Goal: Task Accomplishment & Management: Complete application form

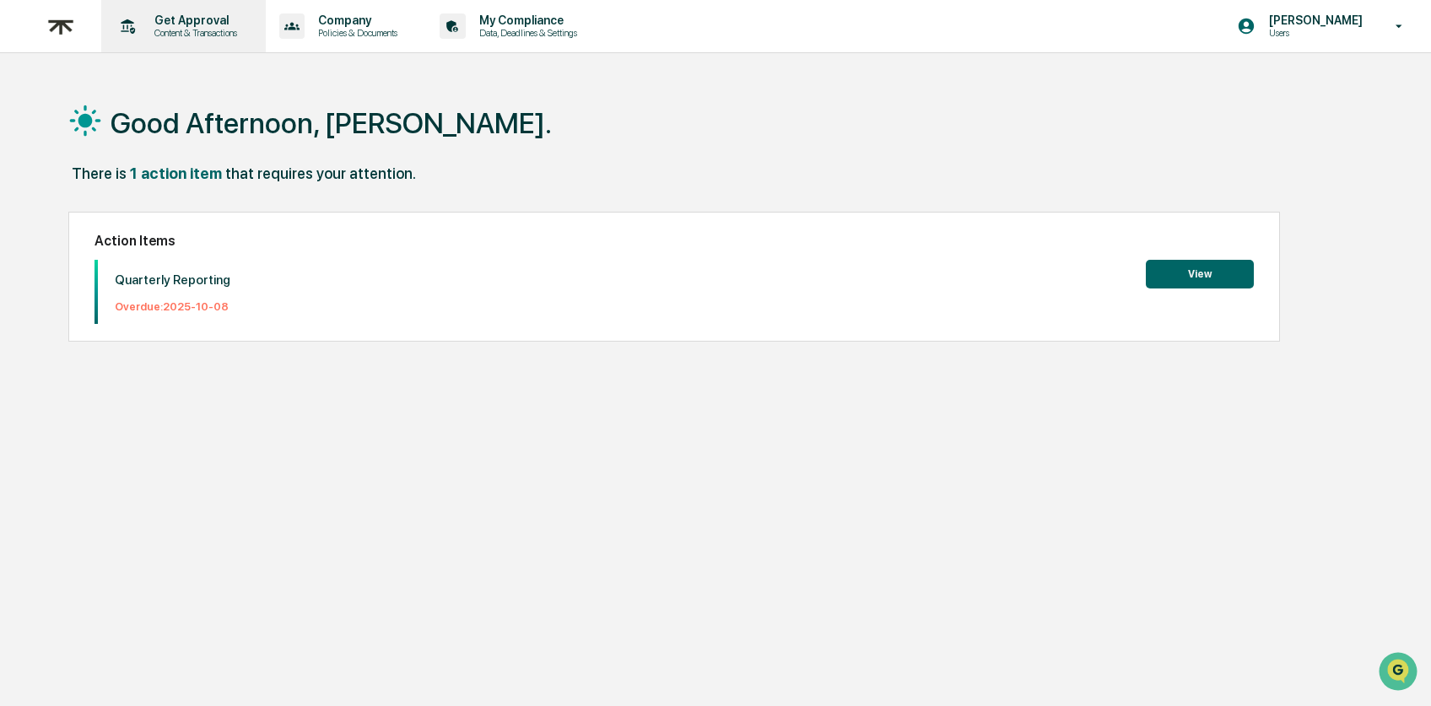
click at [217, 33] on p "Content & Transactions" at bounding box center [193, 33] width 105 height 12
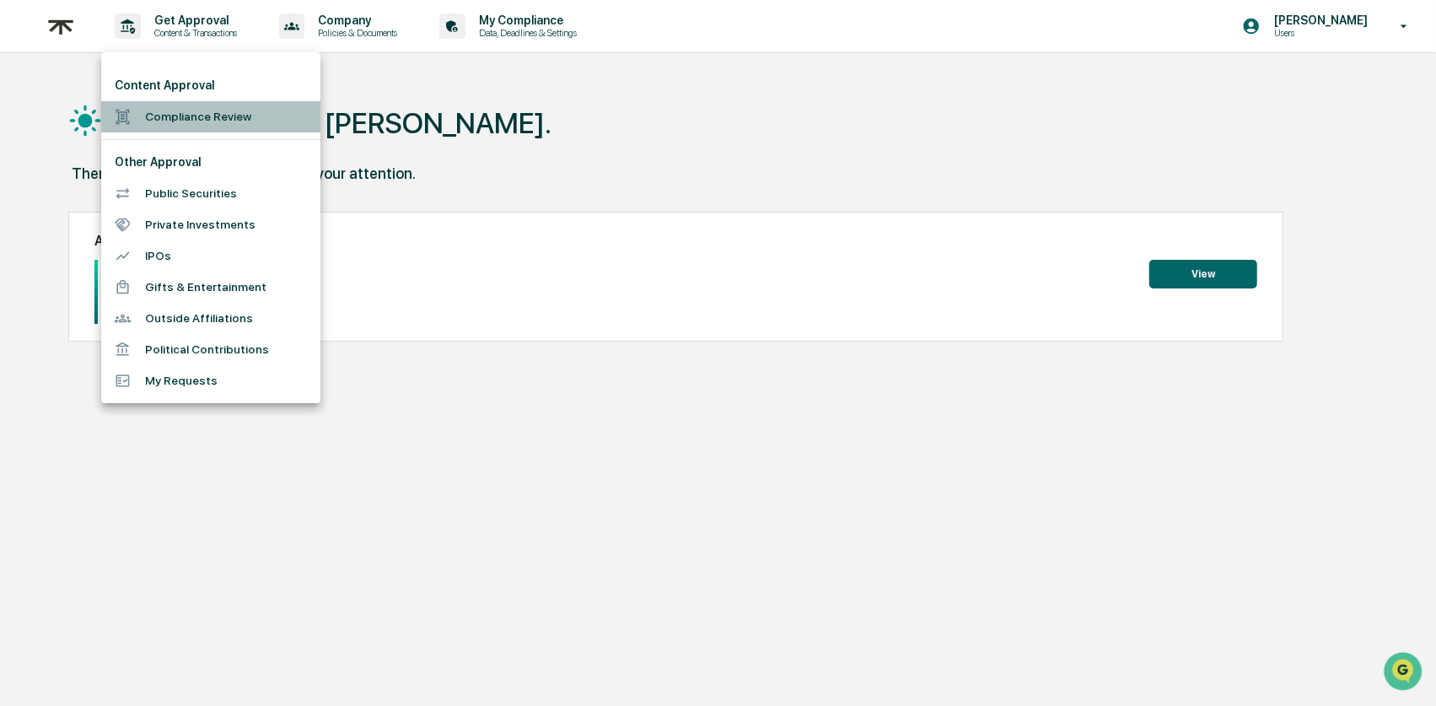
click at [202, 118] on li "Compliance Review" at bounding box center [210, 116] width 219 height 31
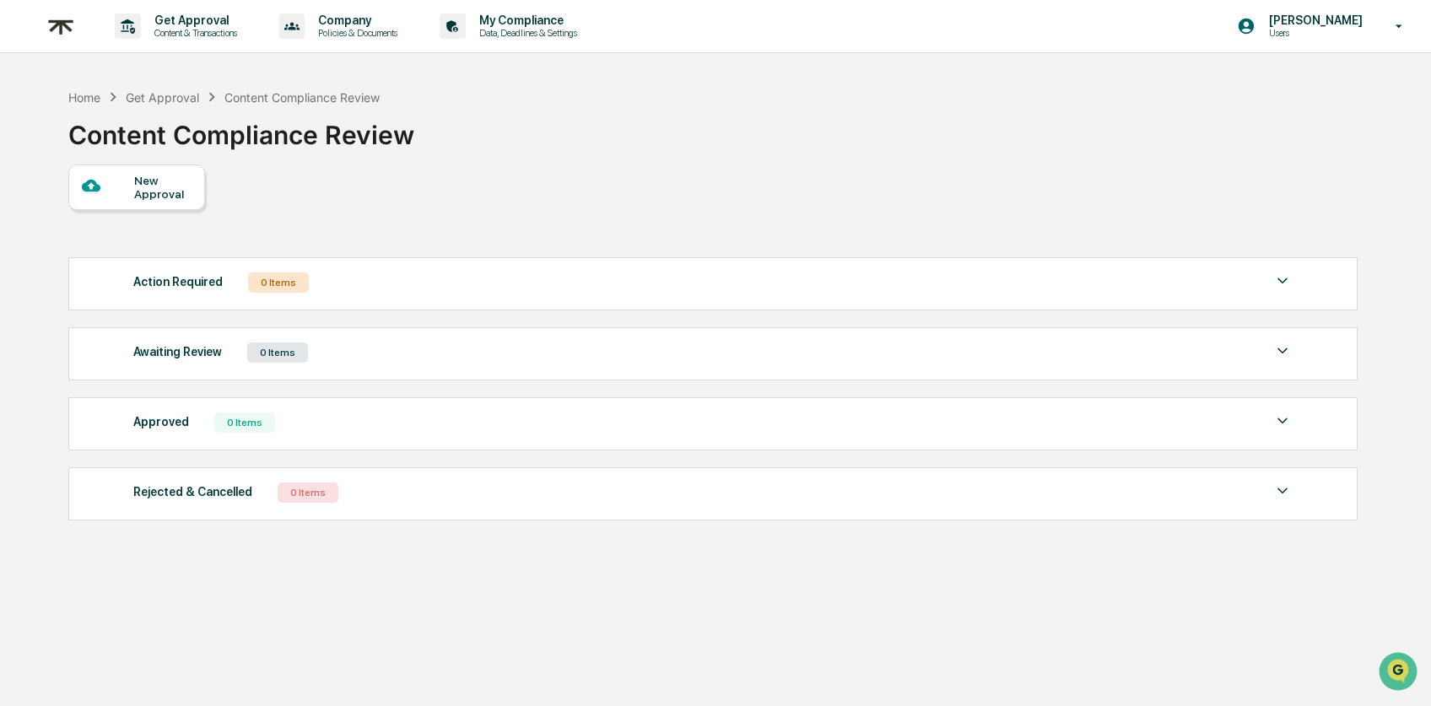
click at [151, 186] on div "New Approval" at bounding box center [162, 187] width 57 height 27
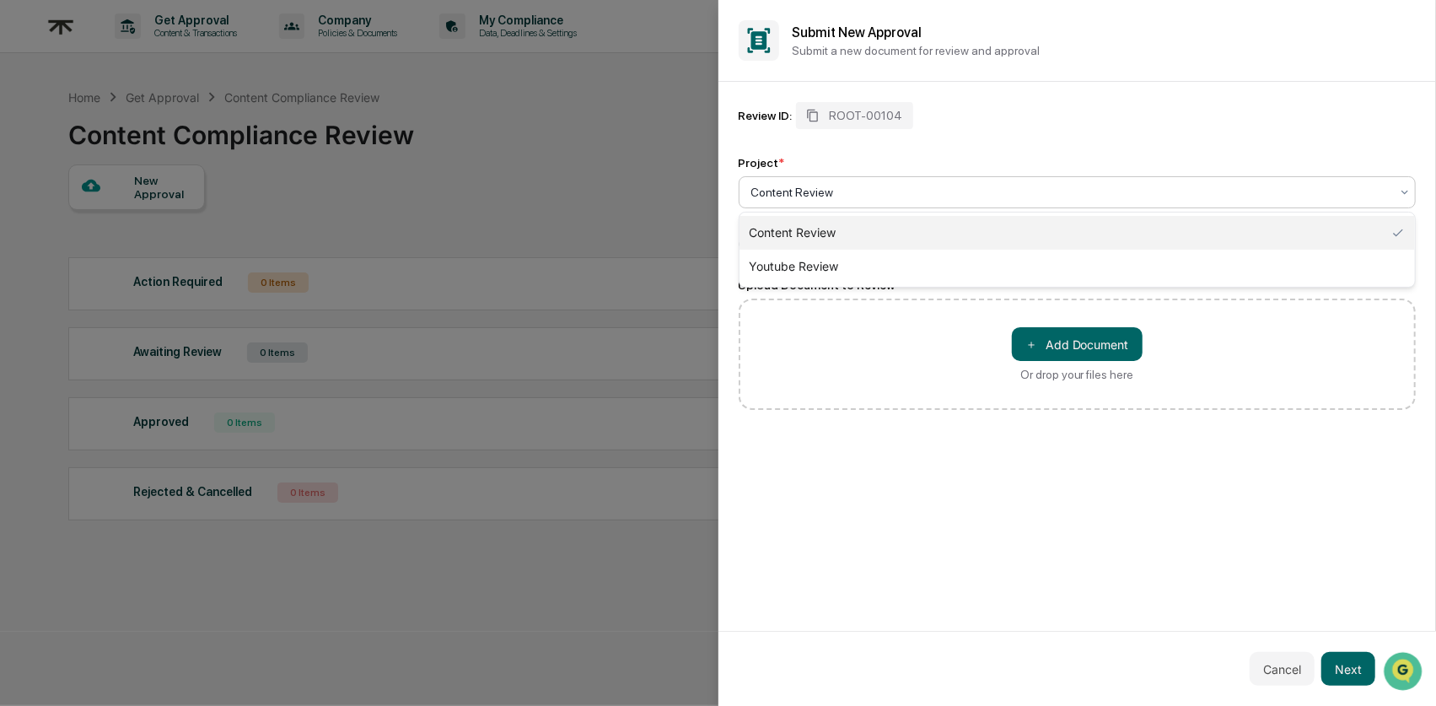
click at [841, 189] on div at bounding box center [1071, 192] width 639 height 17
click at [936, 130] on div "Review ID: ROOT-00104 Project * Content Review, 1 of 2. 2 results available. Us…" at bounding box center [1078, 176] width 678 height 149
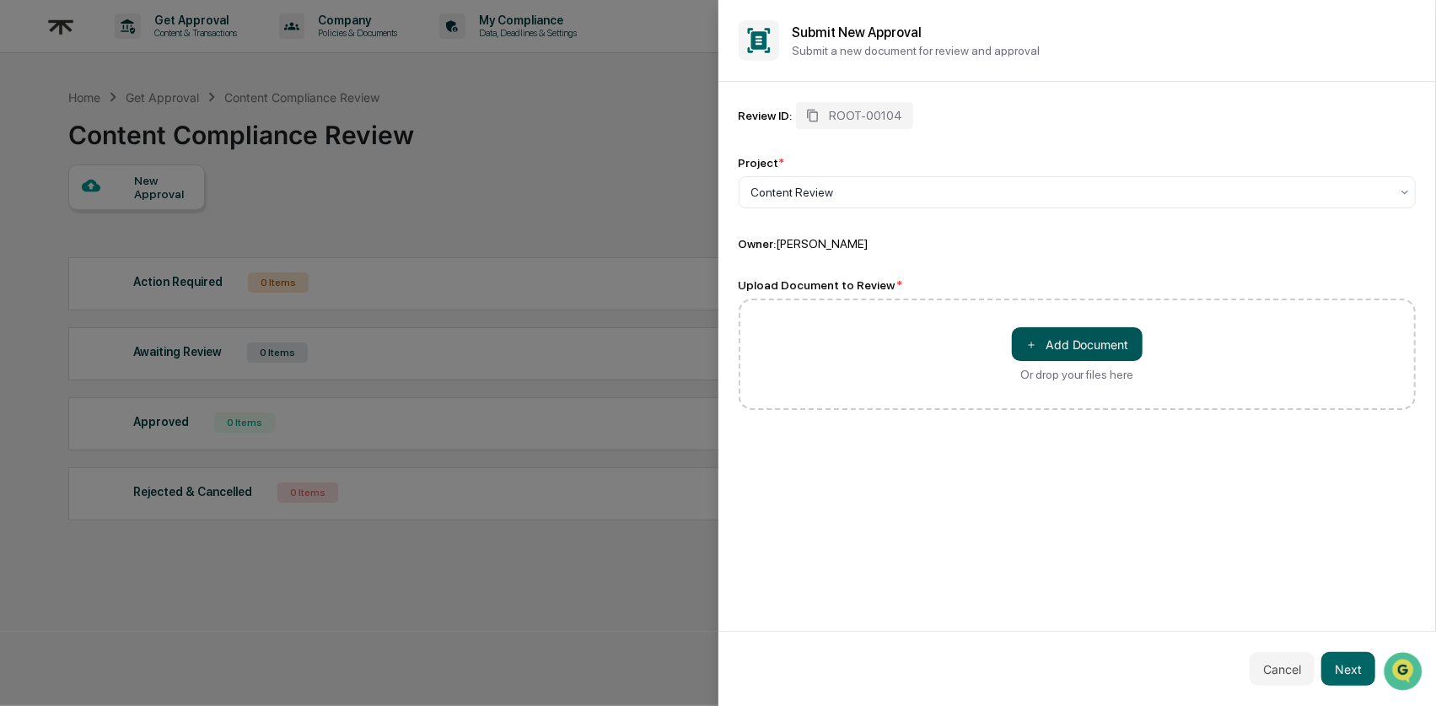
click at [936, 345] on button "＋ Add Document" at bounding box center [1077, 344] width 131 height 34
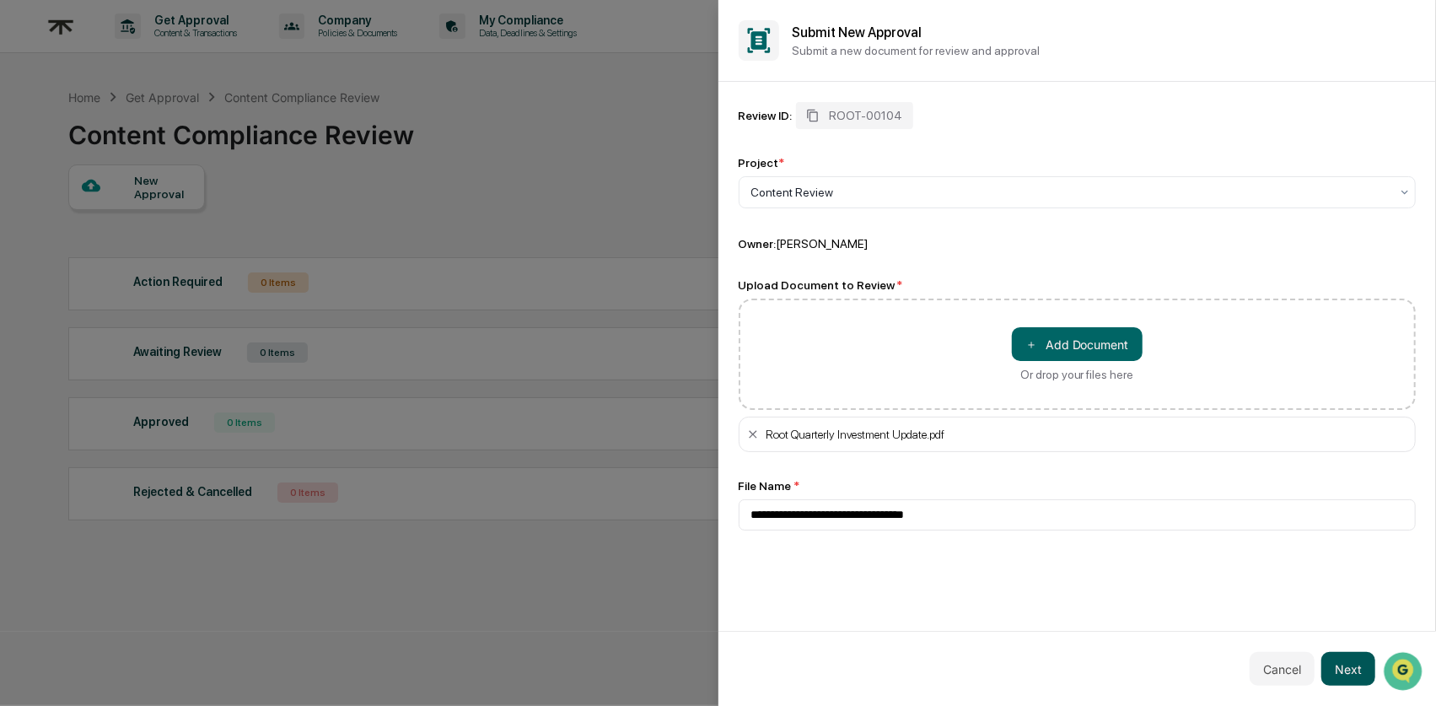
click at [936, 641] on button "Next" at bounding box center [1349, 669] width 54 height 34
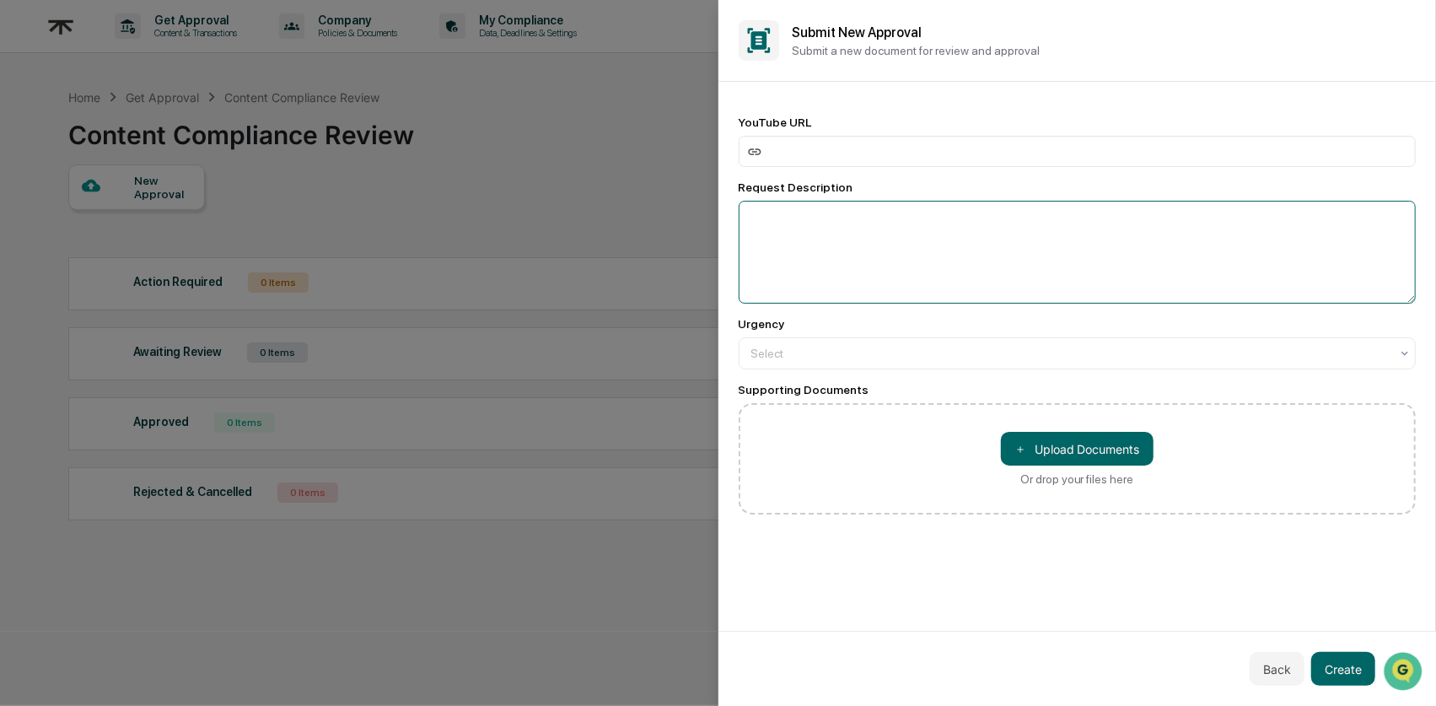
click at [816, 213] on textarea at bounding box center [1078, 252] width 678 height 103
drag, startPoint x: 786, startPoint y: 132, endPoint x: 792, endPoint y: 140, distance: 10.3
click at [787, 132] on div "YouTube URL" at bounding box center [1078, 141] width 678 height 51
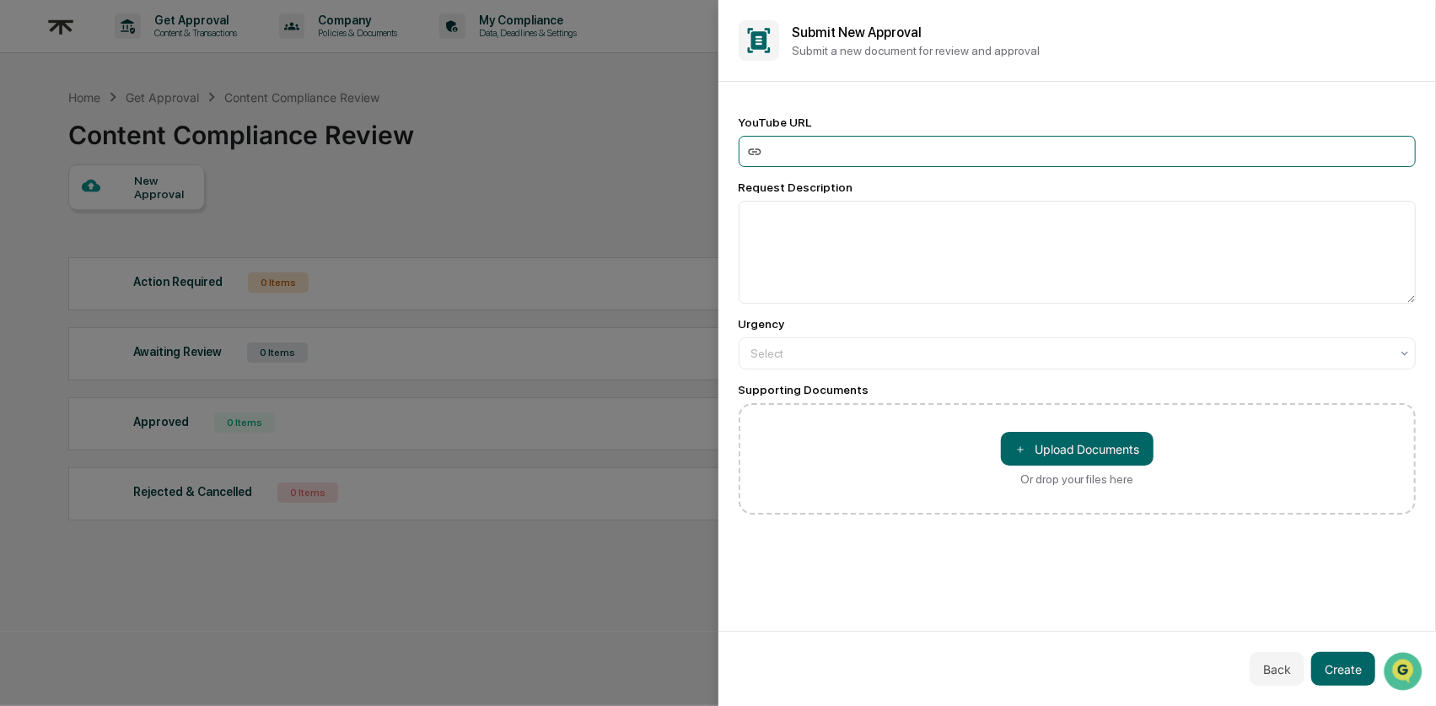
click at [796, 148] on input at bounding box center [1078, 151] width 678 height 31
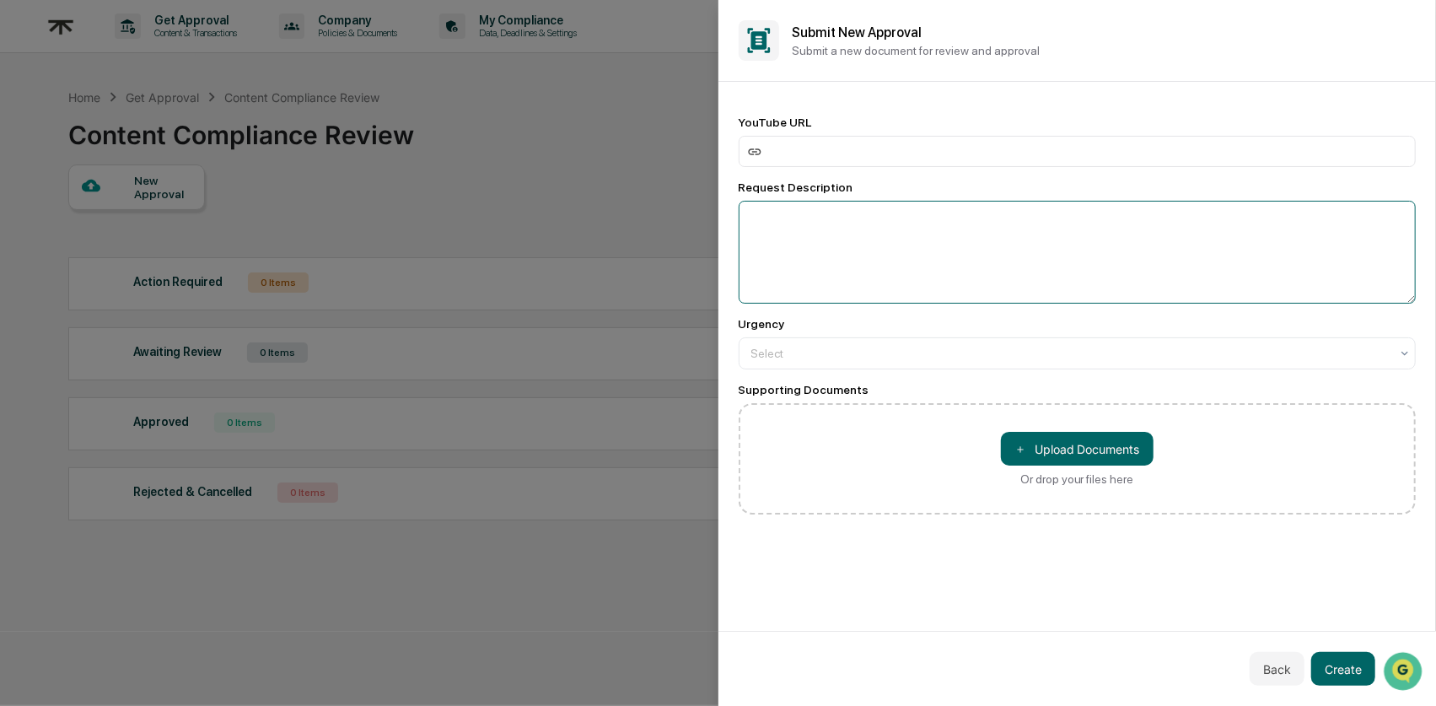
click at [881, 231] on textarea at bounding box center [1078, 252] width 678 height 103
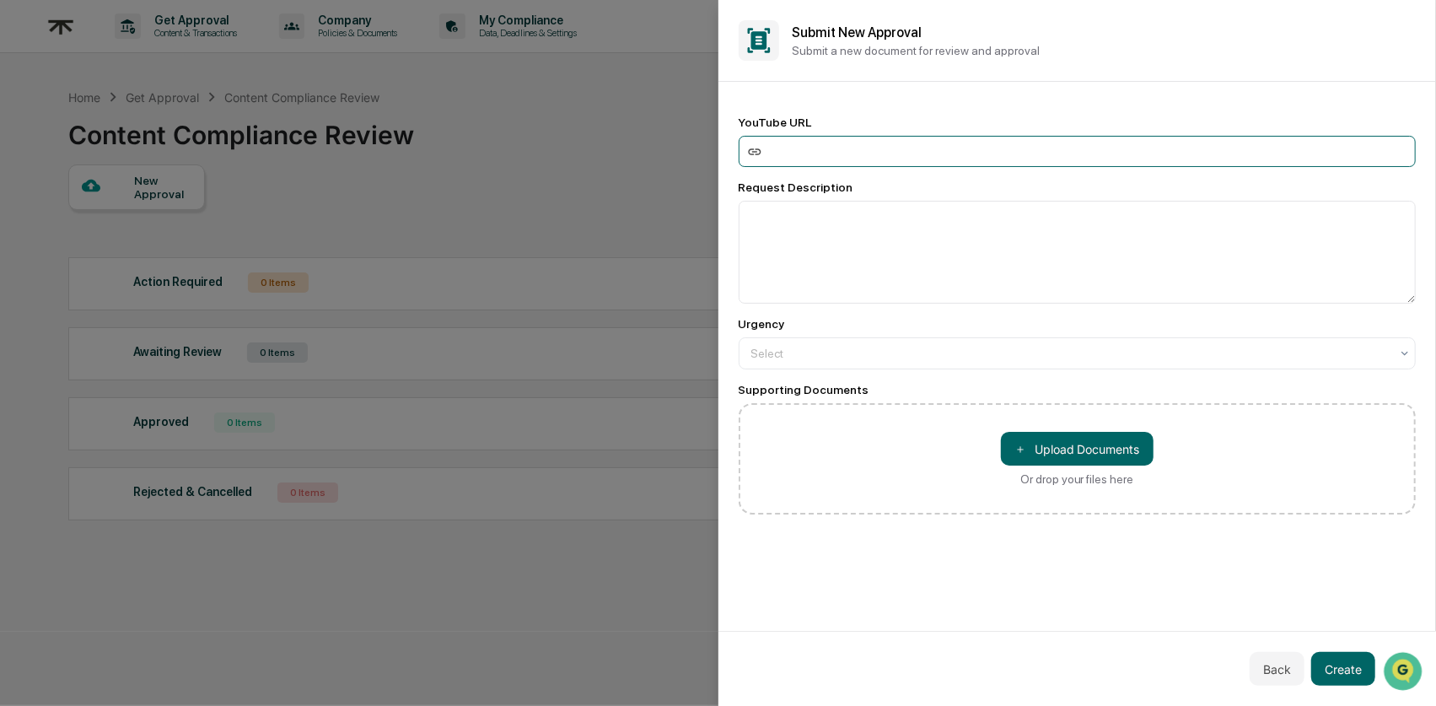
click at [884, 153] on input at bounding box center [1078, 151] width 678 height 31
paste input "**********"
type input "**********"
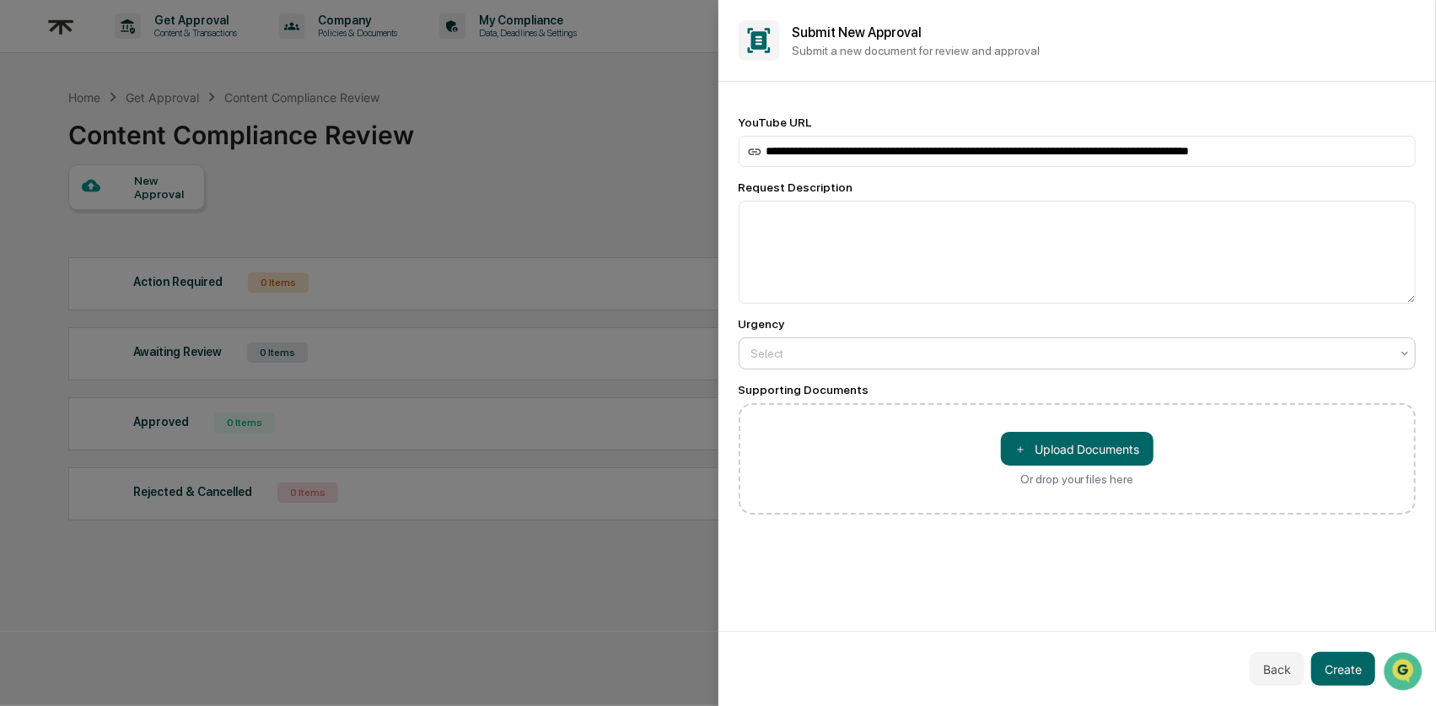
click at [892, 353] on div at bounding box center [1071, 353] width 639 height 17
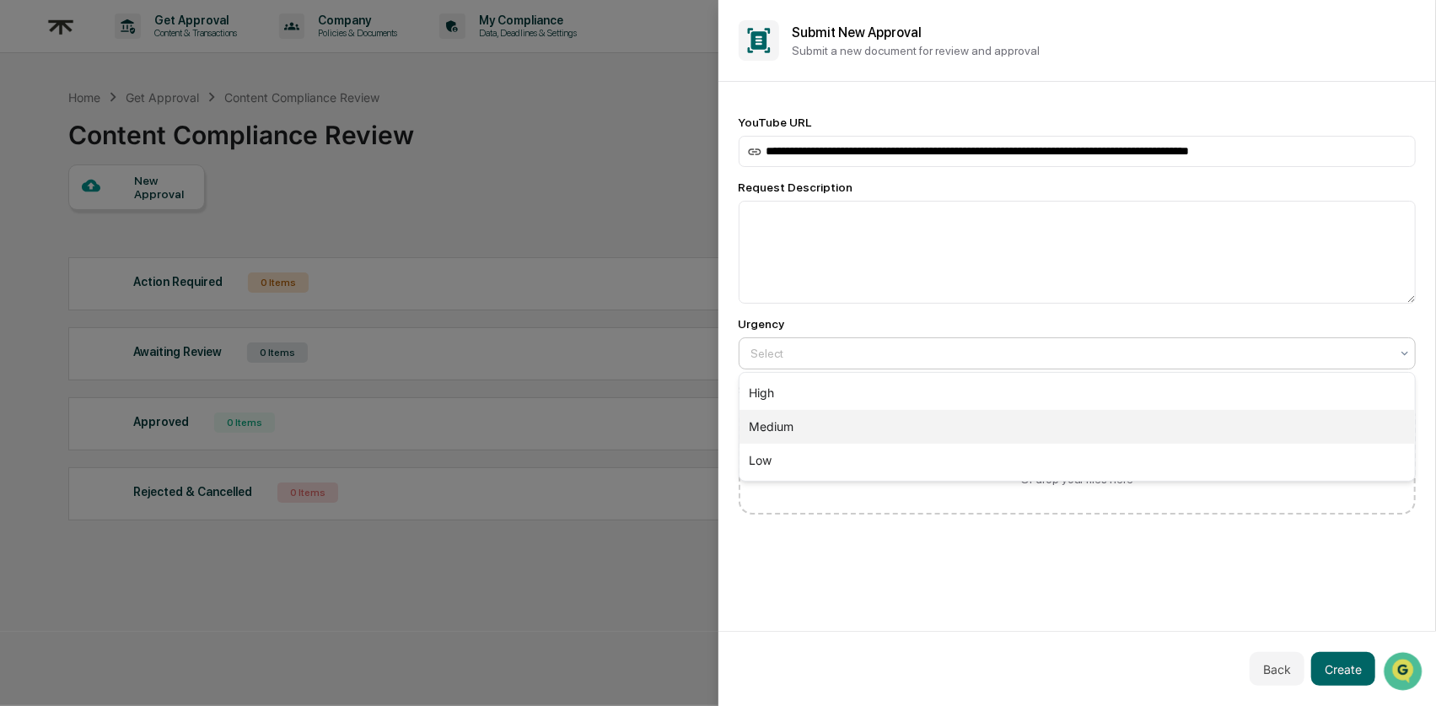
click at [820, 434] on div "Medium" at bounding box center [1078, 427] width 676 height 34
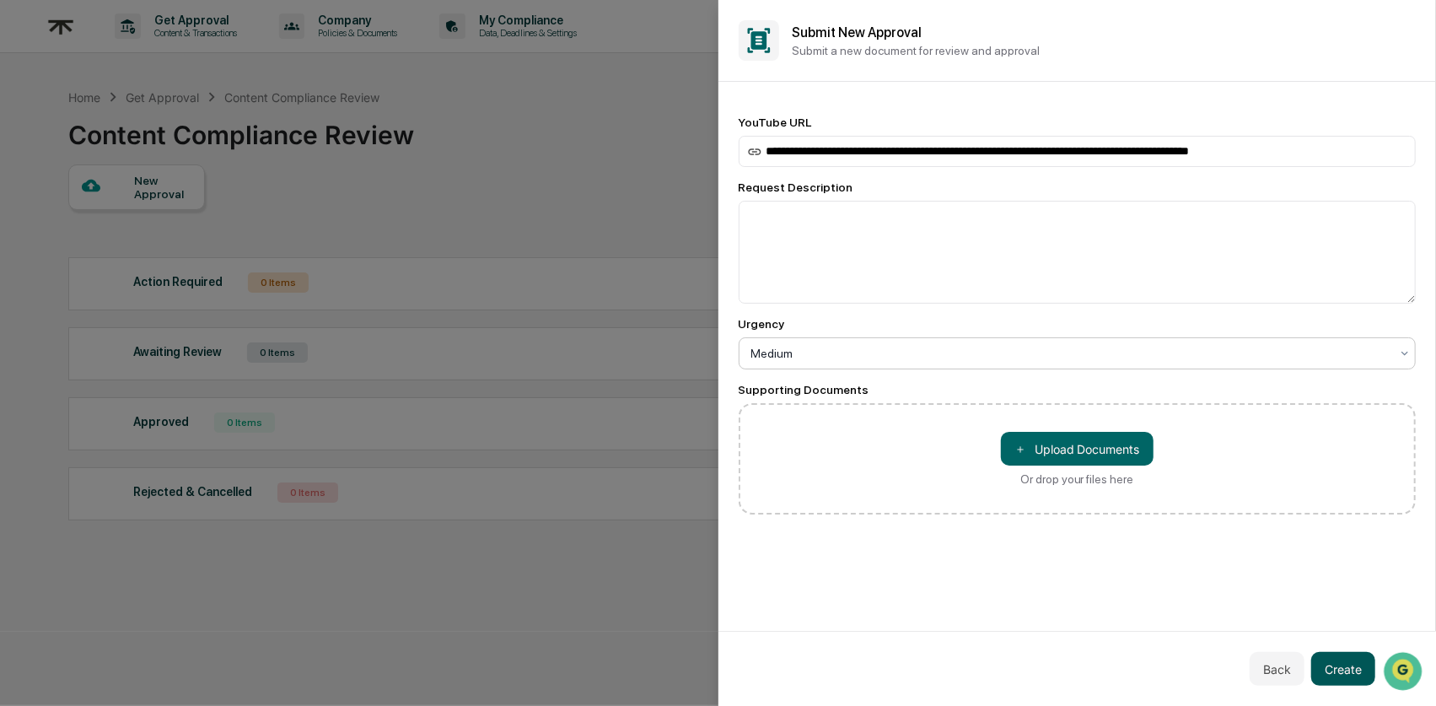
click at [936, 641] on button "Create" at bounding box center [1344, 669] width 64 height 34
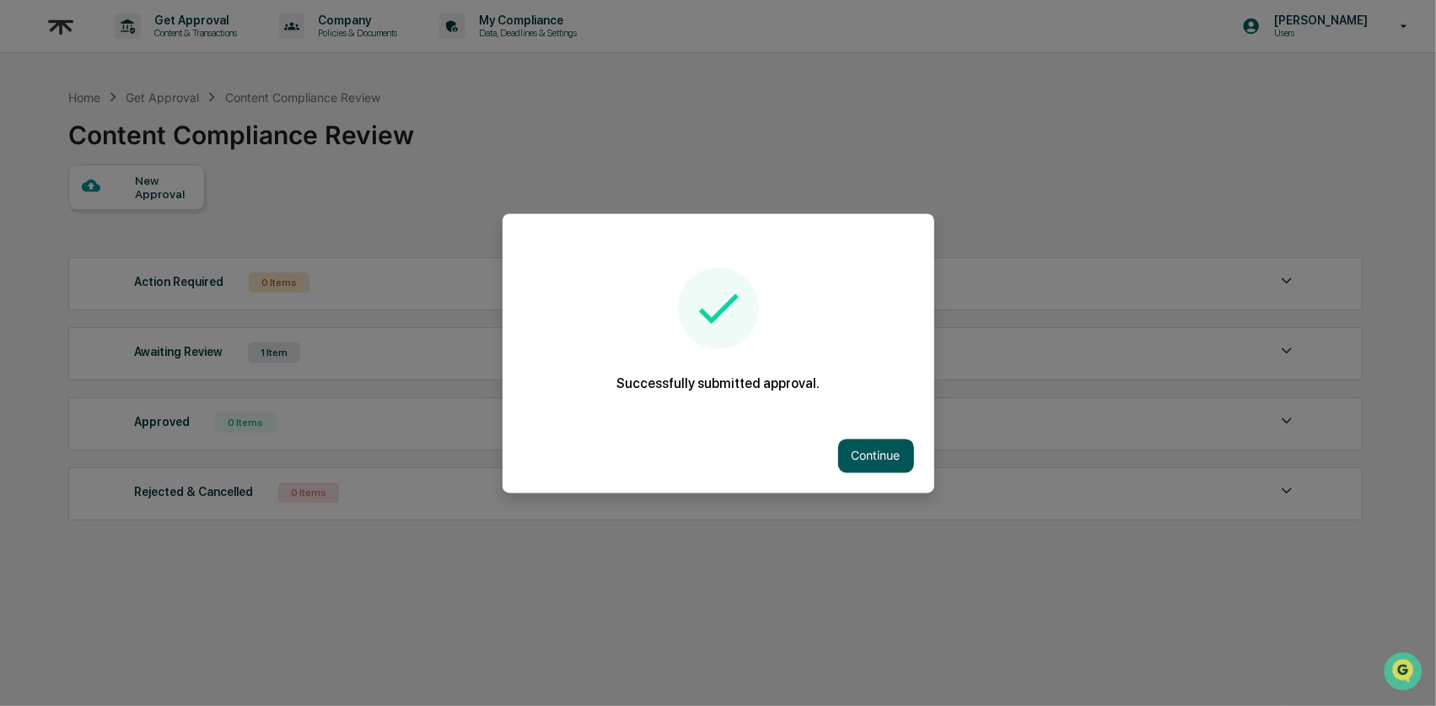
click at [838, 448] on button "Continue" at bounding box center [876, 456] width 76 height 34
